Goal: Entertainment & Leisure: Consume media (video, audio)

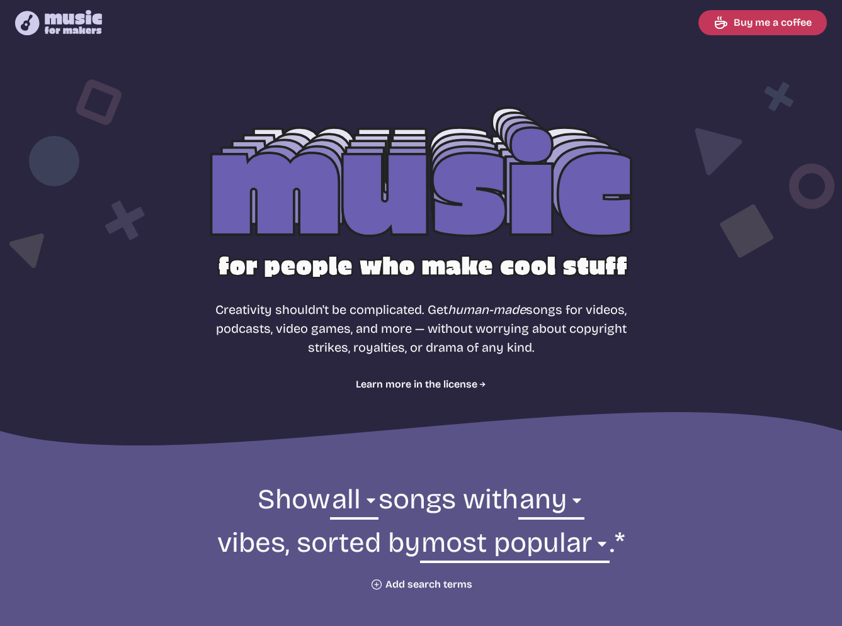
select select "most popular"
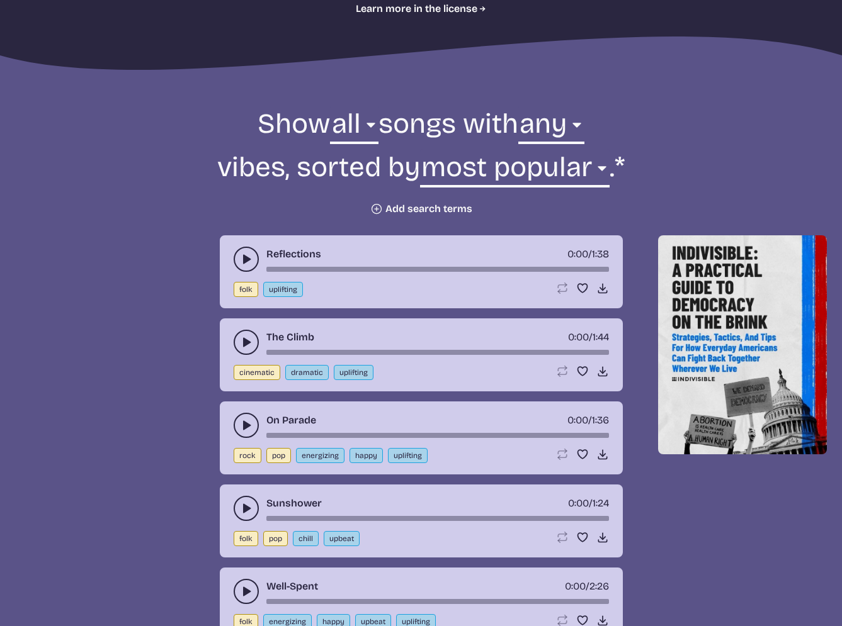
scroll to position [403, 0]
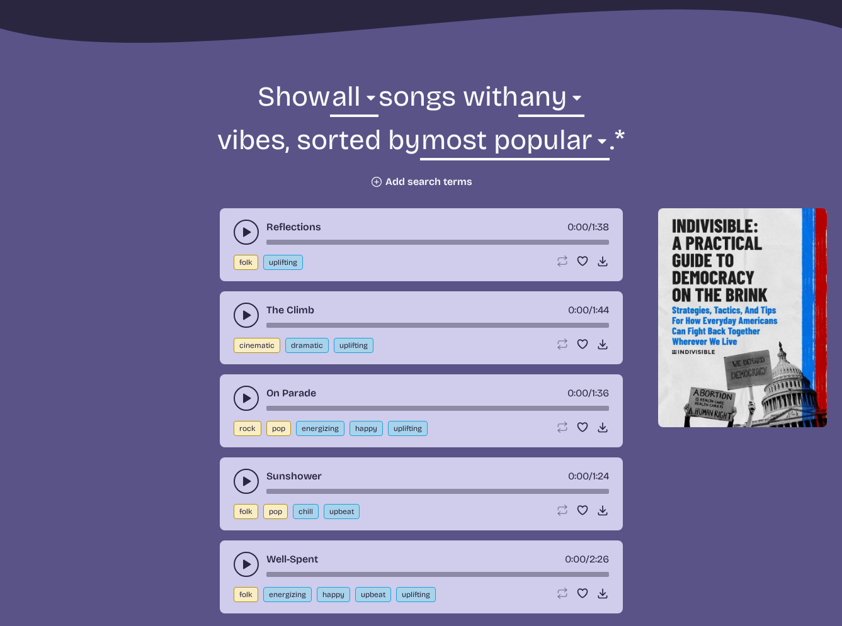
click at [247, 234] on use "play-pause toggle" at bounding box center [246, 232] width 13 height 13
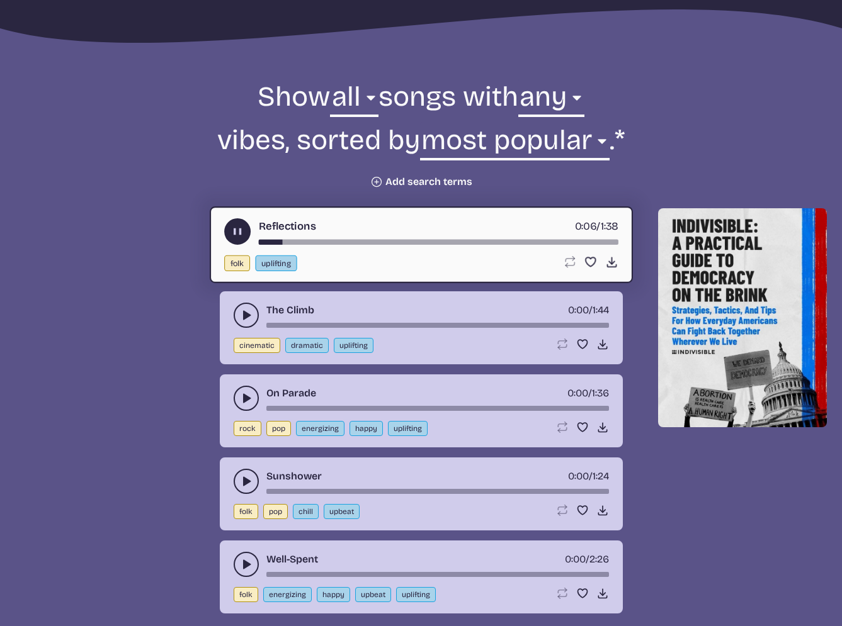
click at [334, 242] on div "song-time-bar" at bounding box center [437, 242] width 359 height 5
click at [243, 312] on use "play-pause toggle" at bounding box center [246, 315] width 13 height 13
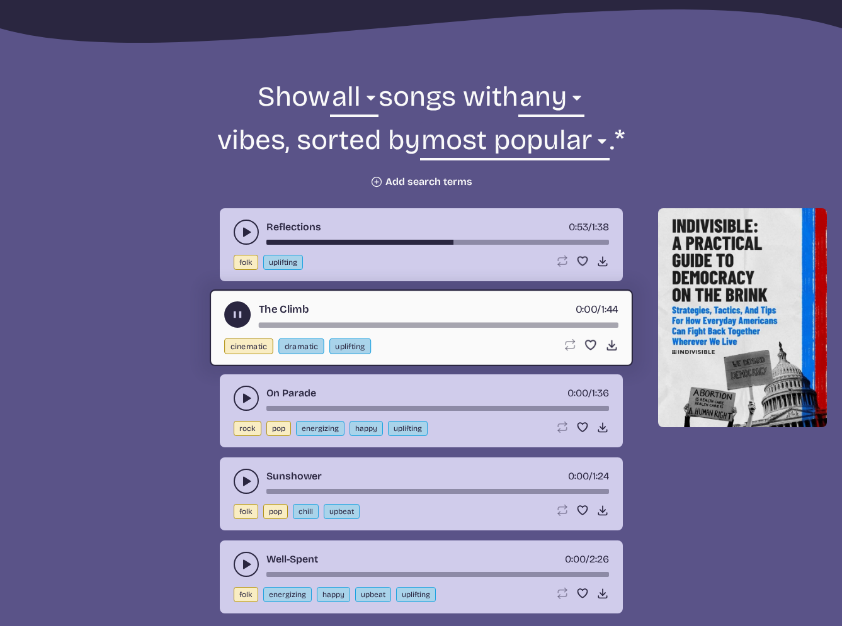
click at [308, 324] on div "song-time-bar" at bounding box center [437, 325] width 359 height 5
click at [290, 326] on div "song-time-bar" at bounding box center [437, 325] width 359 height 5
click at [269, 326] on div "song-time-bar" at bounding box center [437, 325] width 359 height 5
click at [239, 320] on icon "play-pause toggle" at bounding box center [236, 314] width 13 height 13
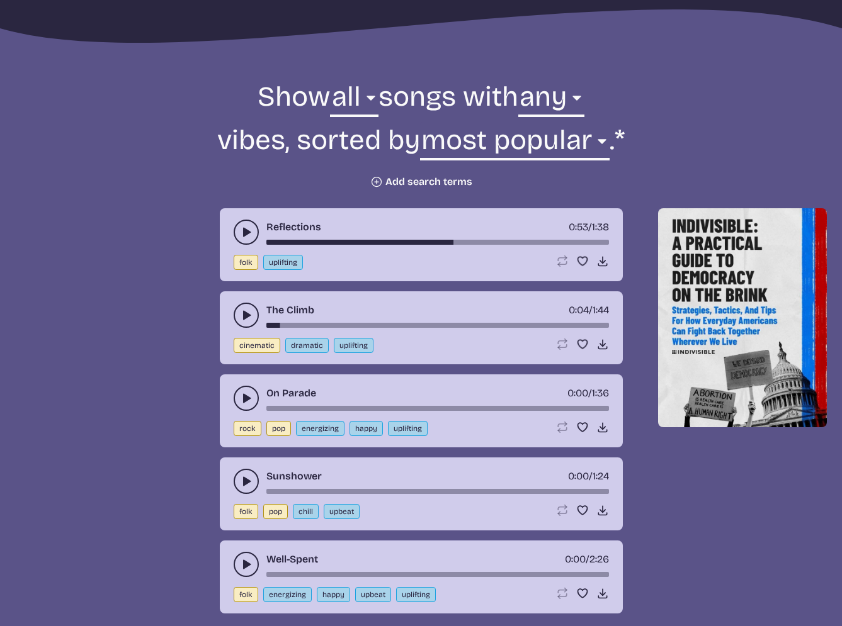
click at [240, 315] on icon "play-pause toggle" at bounding box center [246, 315] width 13 height 13
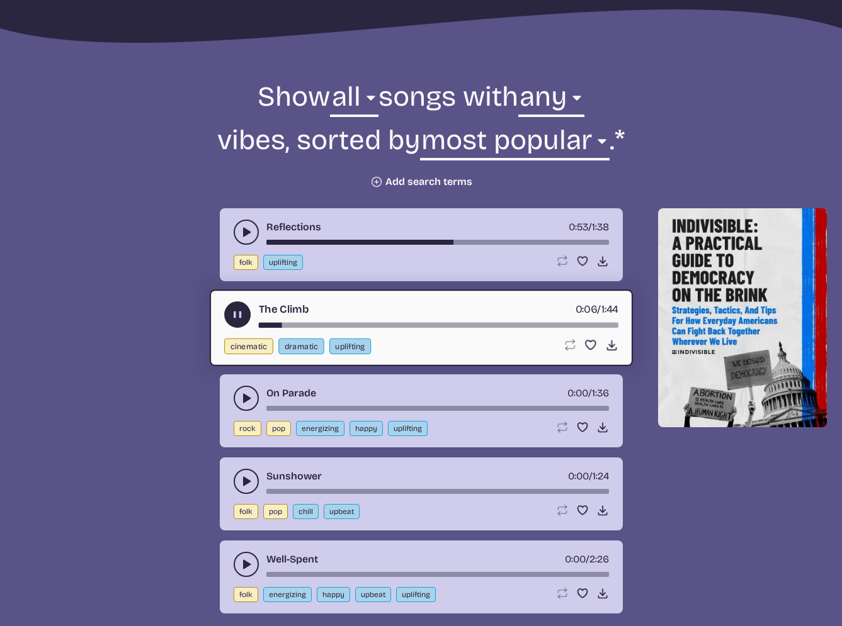
click at [335, 325] on div "song-time-bar" at bounding box center [437, 325] width 359 height 5
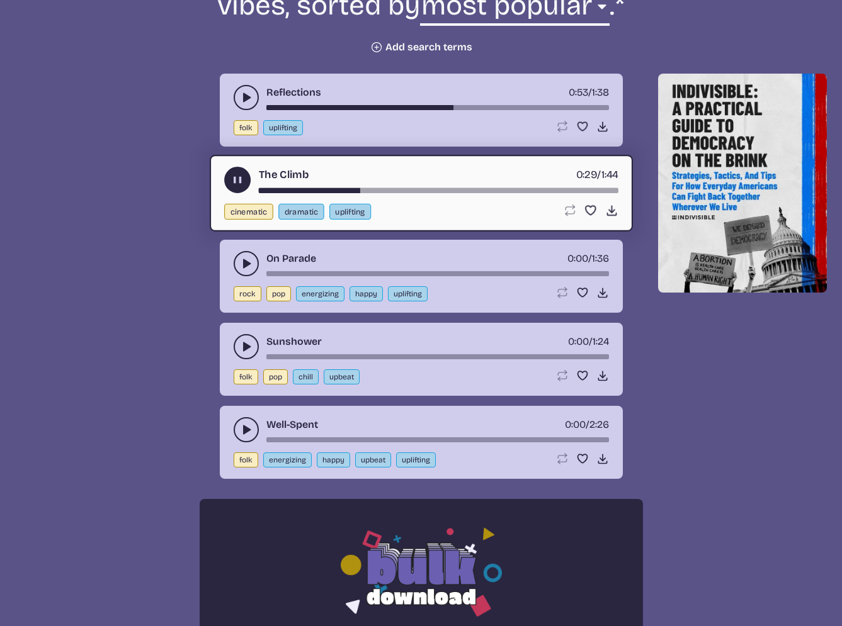
scroll to position [534, 0]
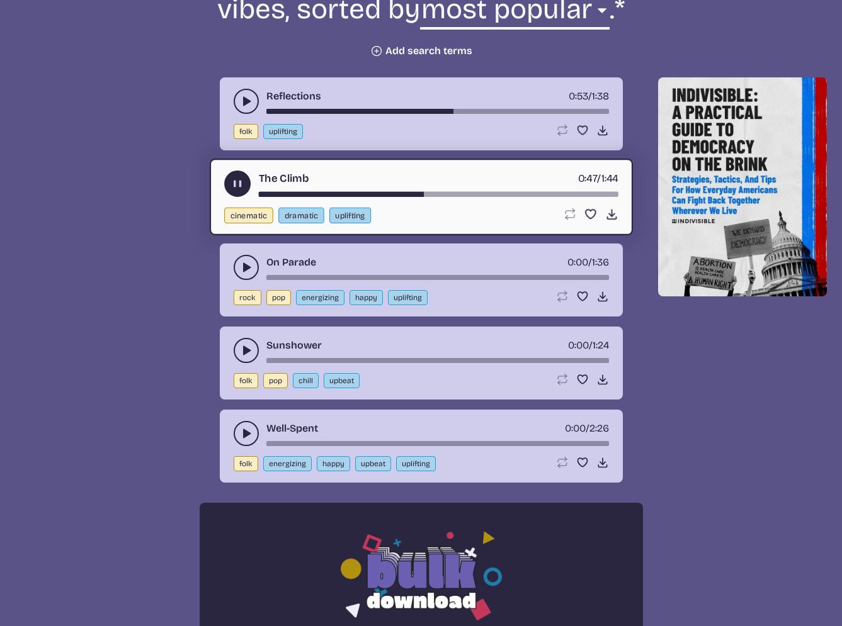
click at [240, 263] on icon "play-pause toggle" at bounding box center [246, 267] width 13 height 13
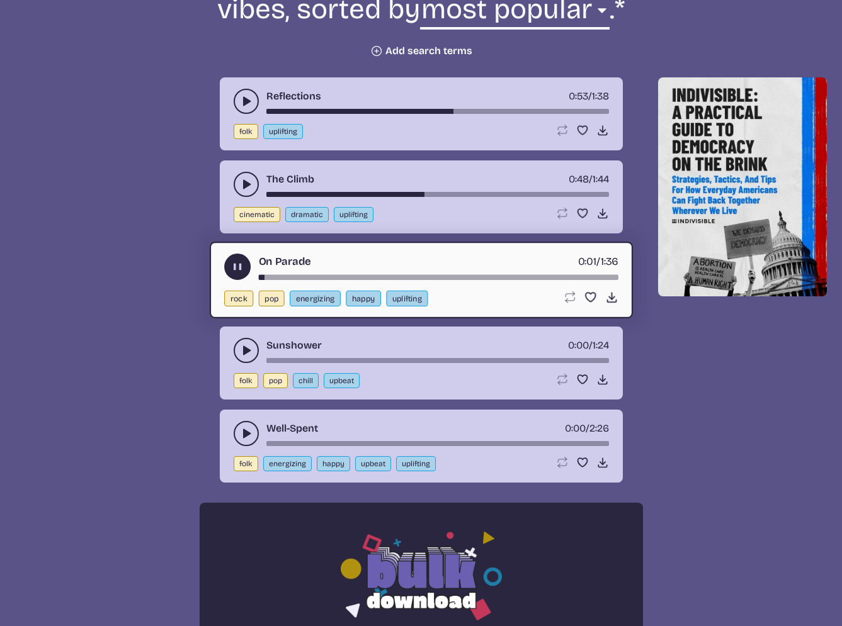
click at [305, 276] on div "song-time-bar" at bounding box center [437, 277] width 359 height 5
click at [436, 278] on div "song-time-bar" at bounding box center [437, 277] width 359 height 5
click at [240, 270] on use "play-pause toggle" at bounding box center [236, 267] width 13 height 13
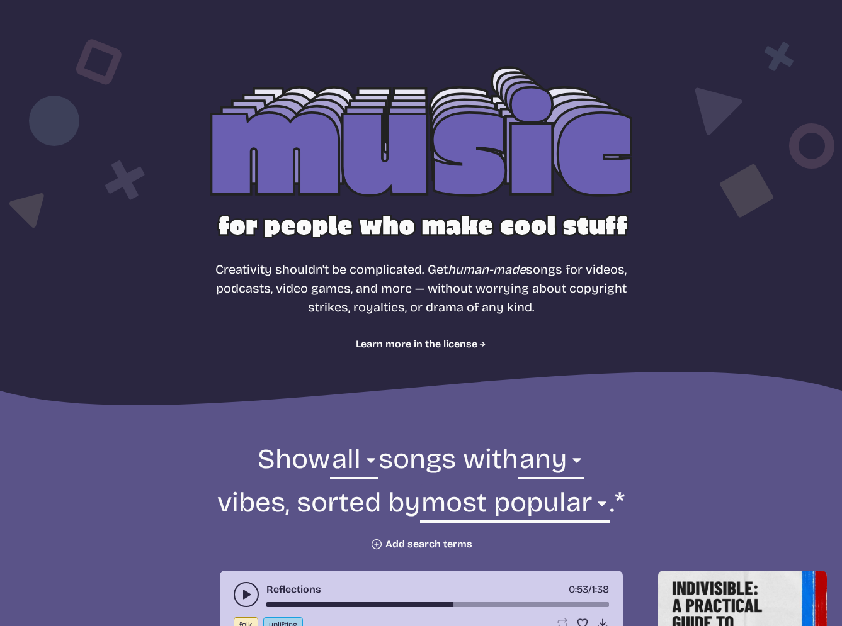
scroll to position [0, 0]
